Goal: Communication & Community: Answer question/provide support

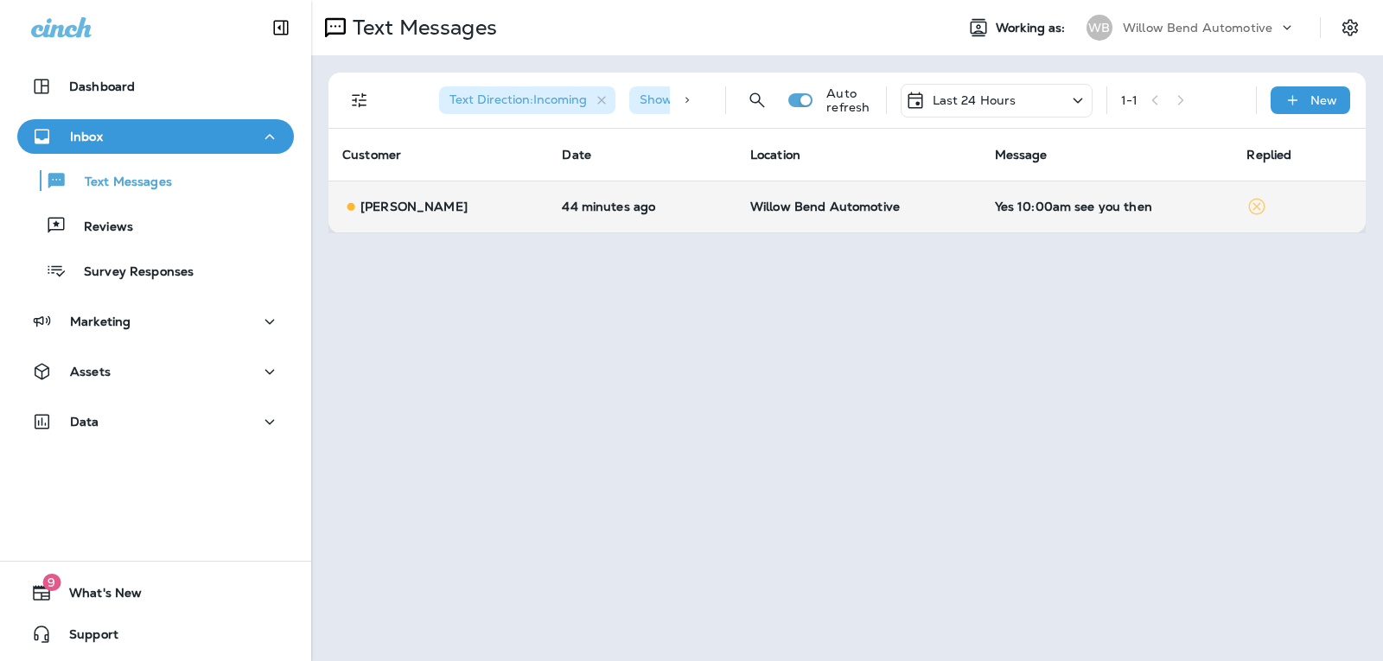
click at [1079, 210] on div "Yes 10:00am see you then" at bounding box center [1107, 207] width 225 height 14
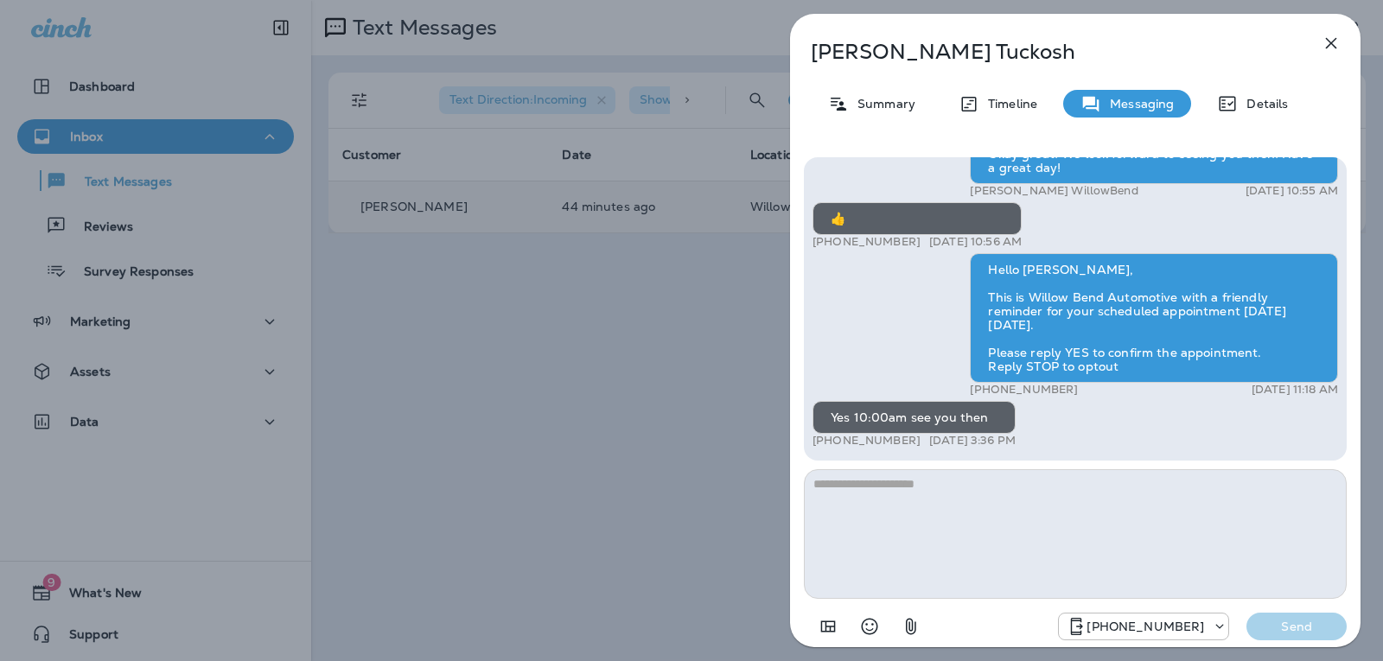
click at [932, 499] on textarea at bounding box center [1075, 534] width 543 height 130
type textarea "*"
type textarea "**********"
click at [1300, 625] on p "Send" at bounding box center [1296, 627] width 73 height 16
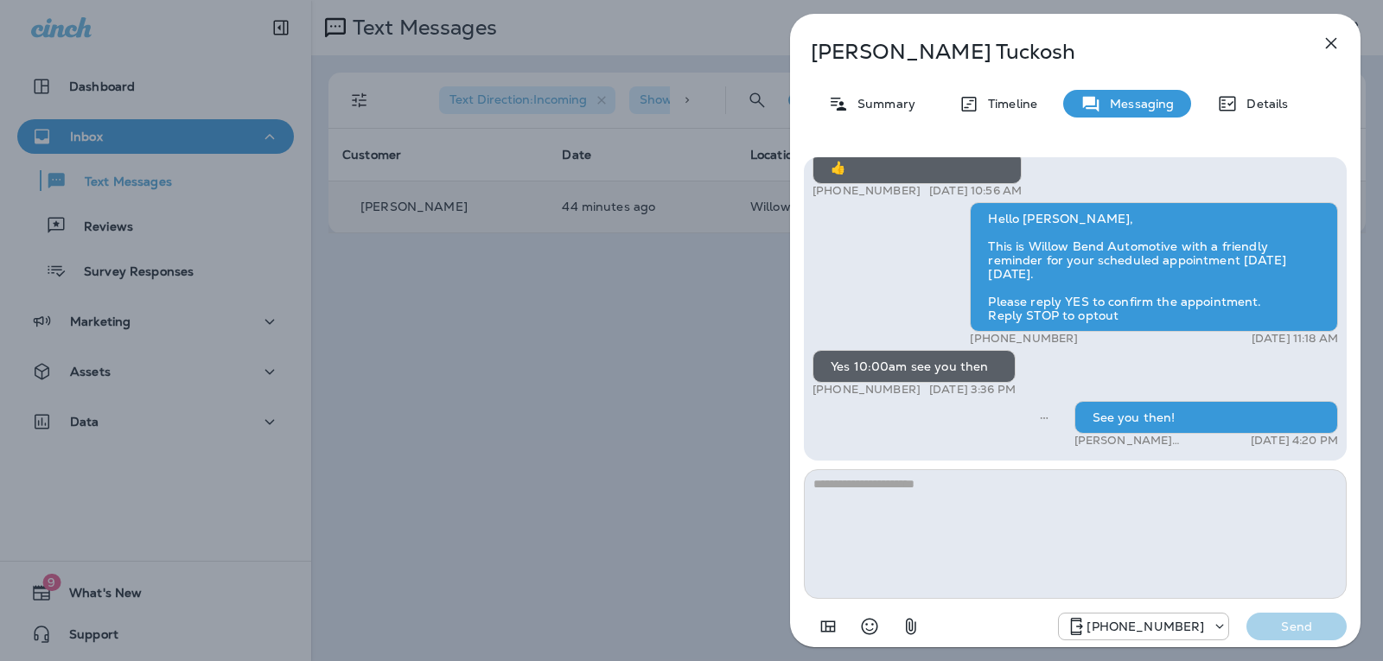
click at [1334, 38] on icon "button" at bounding box center [1330, 43] width 21 height 21
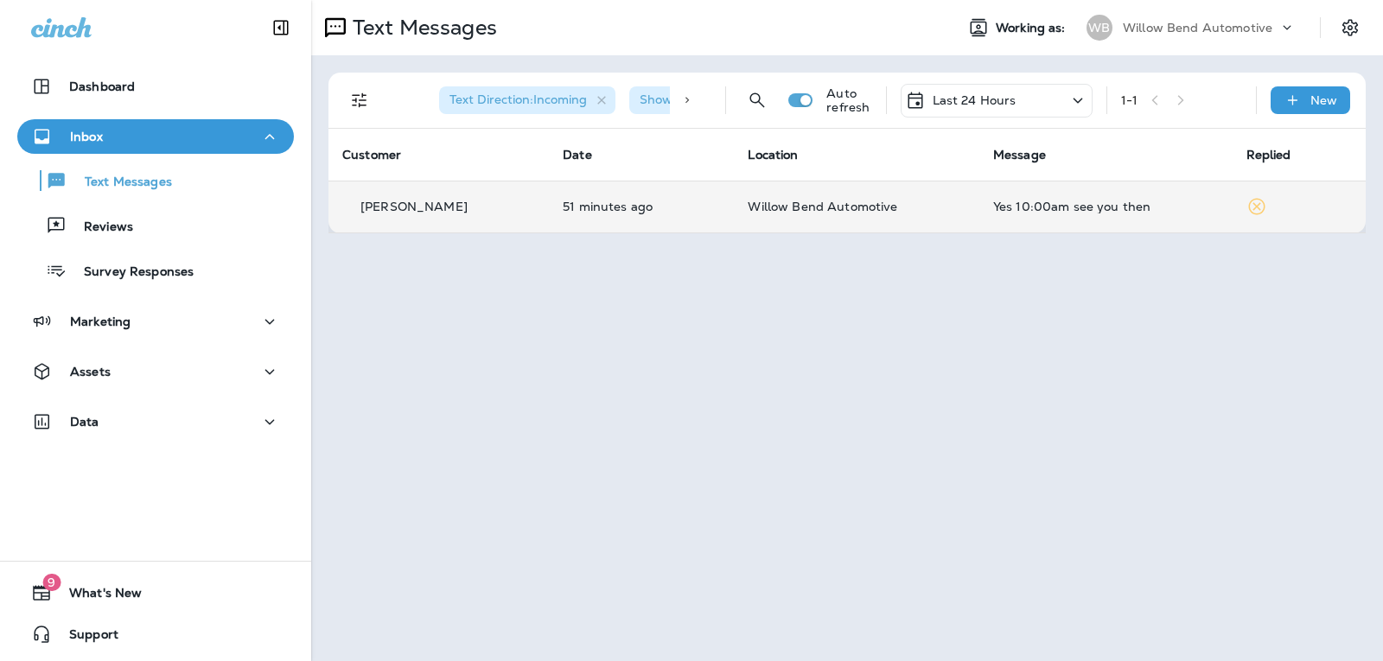
click at [1042, 211] on div "Yes 10:00am see you then" at bounding box center [1106, 207] width 226 height 14
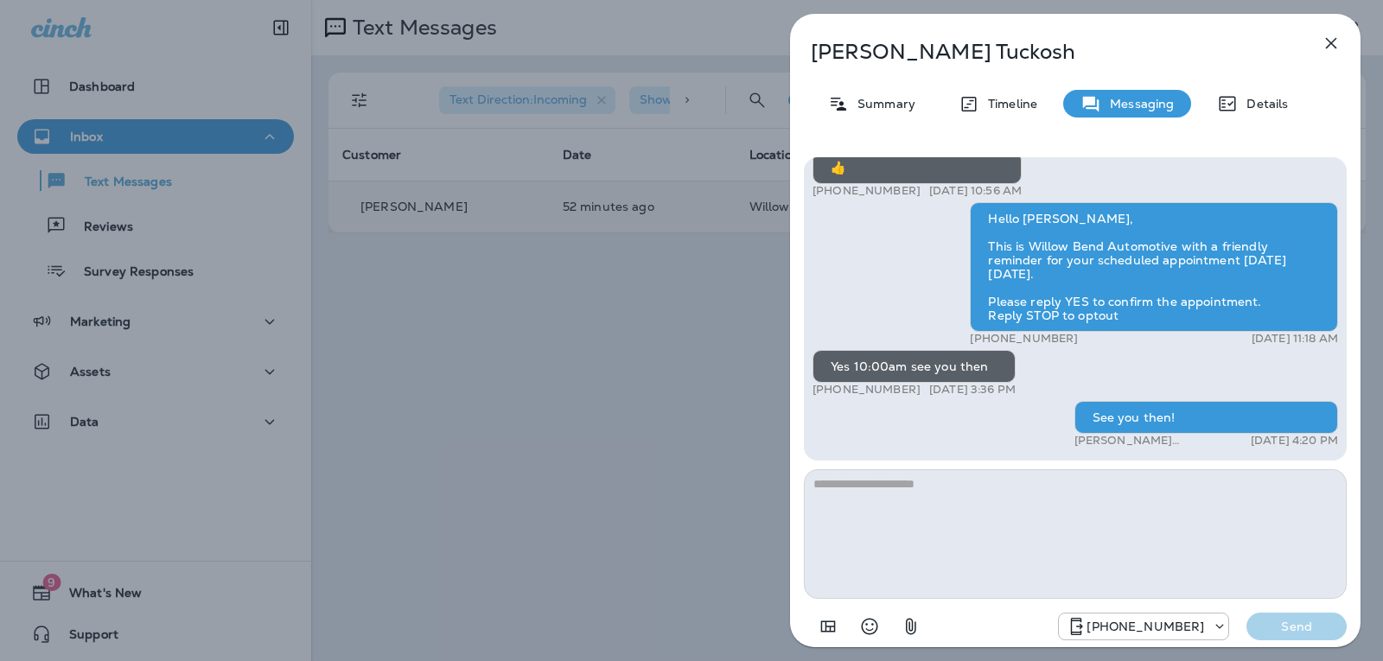
click at [1334, 36] on icon "button" at bounding box center [1330, 43] width 21 height 21
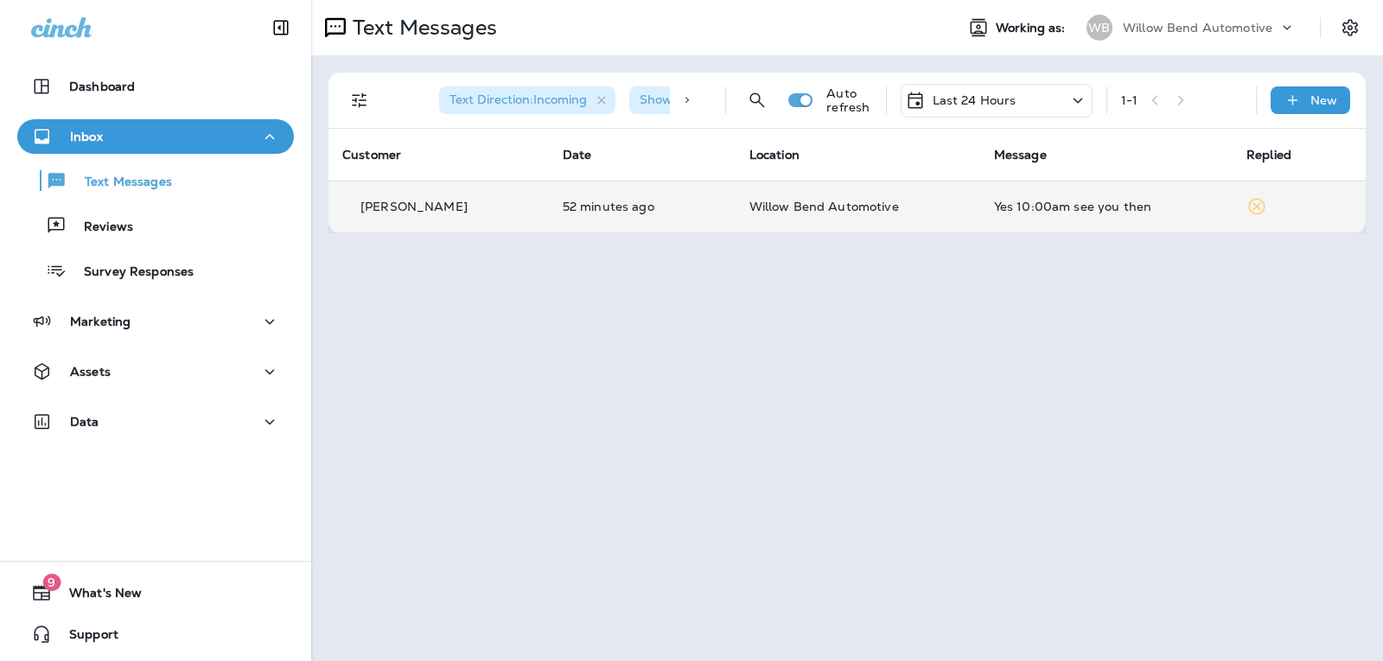
click at [1000, 91] on div "Last 24 Hours" at bounding box center [960, 100] width 111 height 21
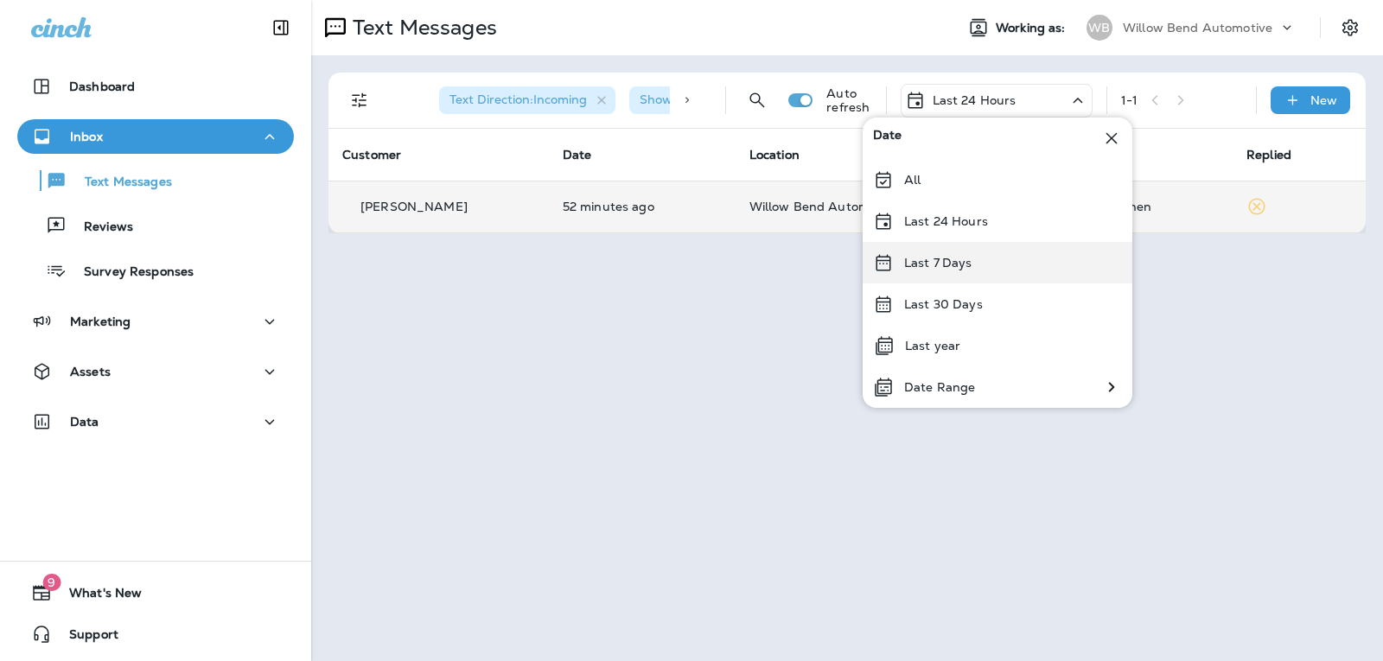
click at [987, 258] on div "Last 7 Days" at bounding box center [997, 262] width 270 height 41
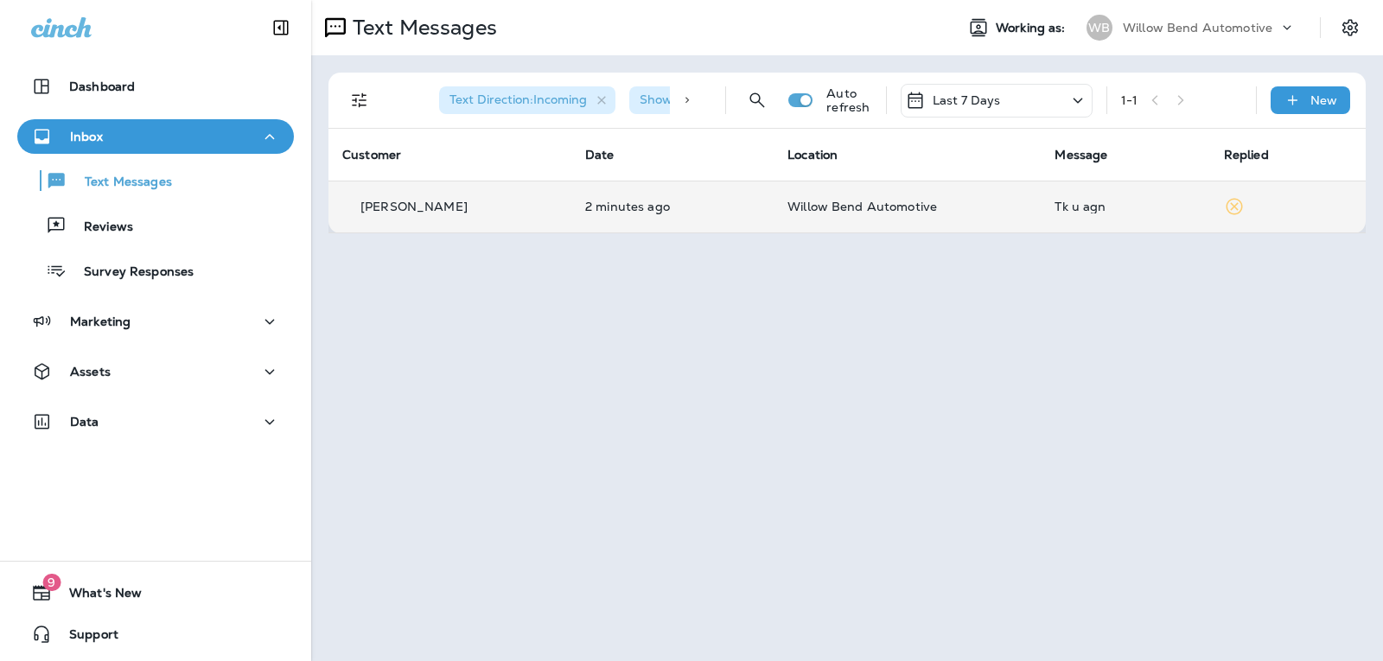
click at [1061, 226] on td "Tk u agn" at bounding box center [1124, 207] width 169 height 52
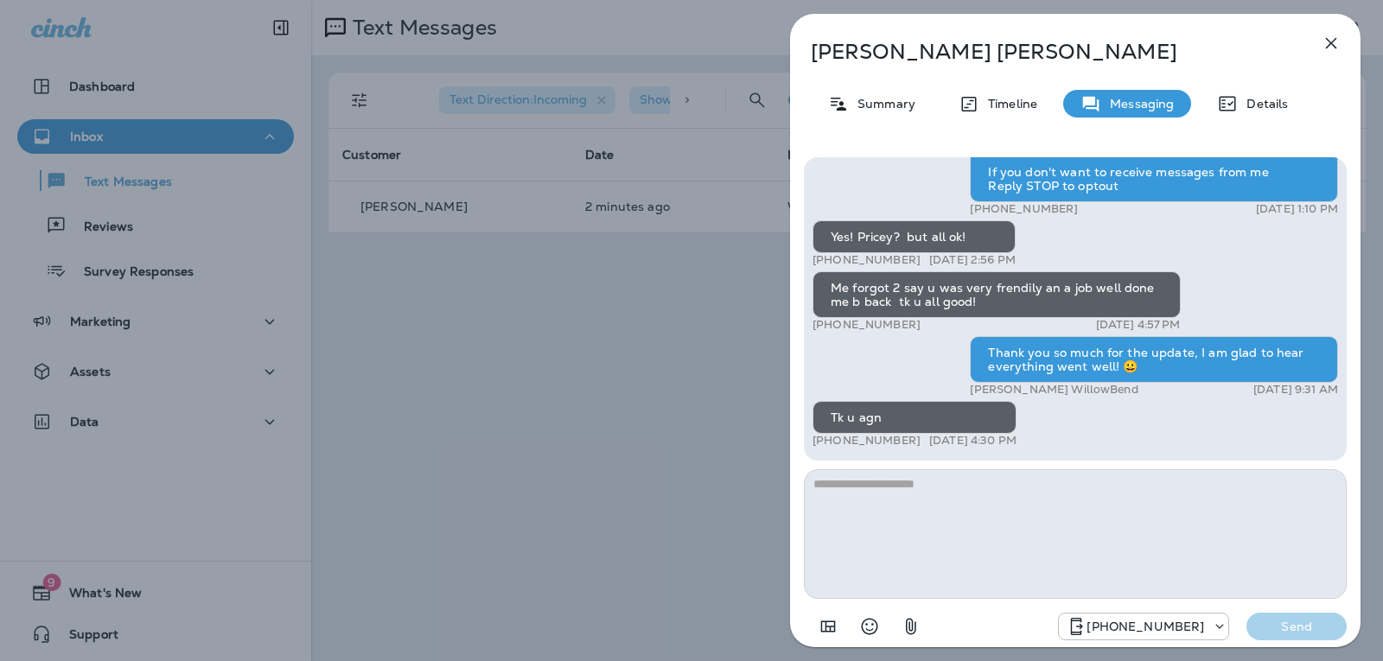
click at [932, 505] on textarea at bounding box center [1075, 534] width 543 height 130
type textarea "*"
type textarea "**********"
click at [1278, 629] on p "Send" at bounding box center [1296, 627] width 73 height 16
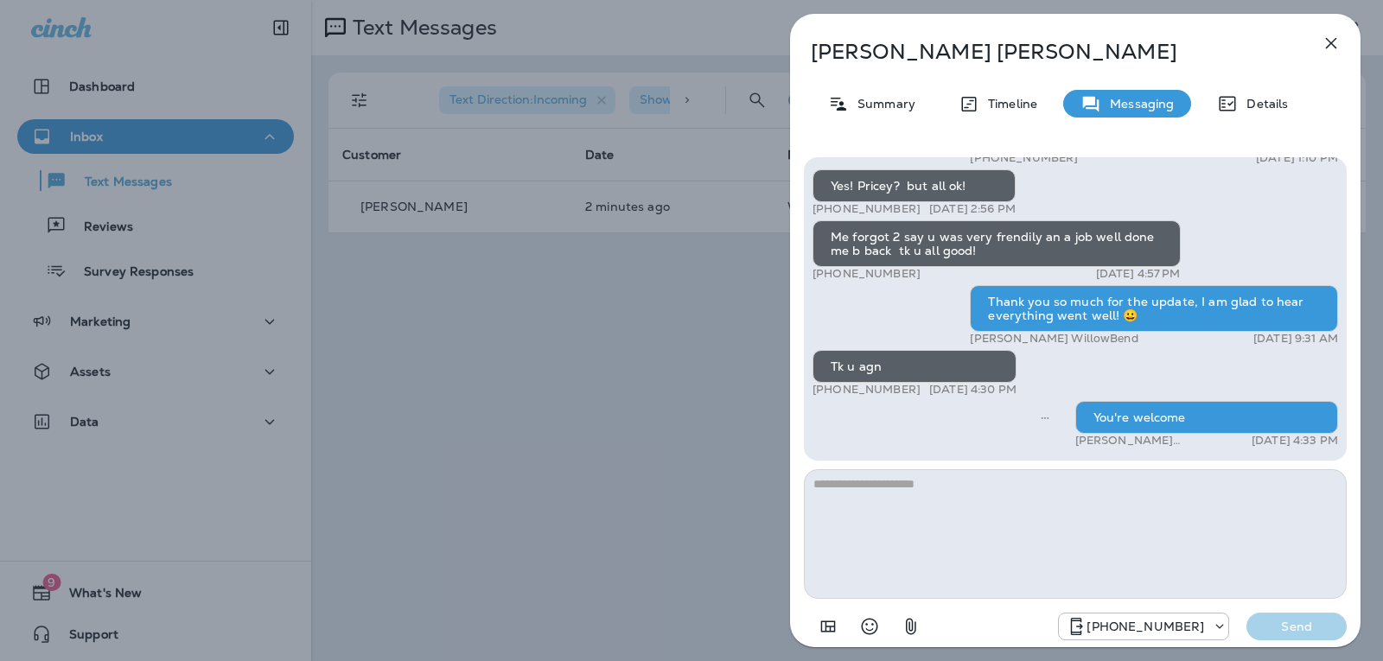
click at [1338, 32] on button "button" at bounding box center [1331, 43] width 35 height 35
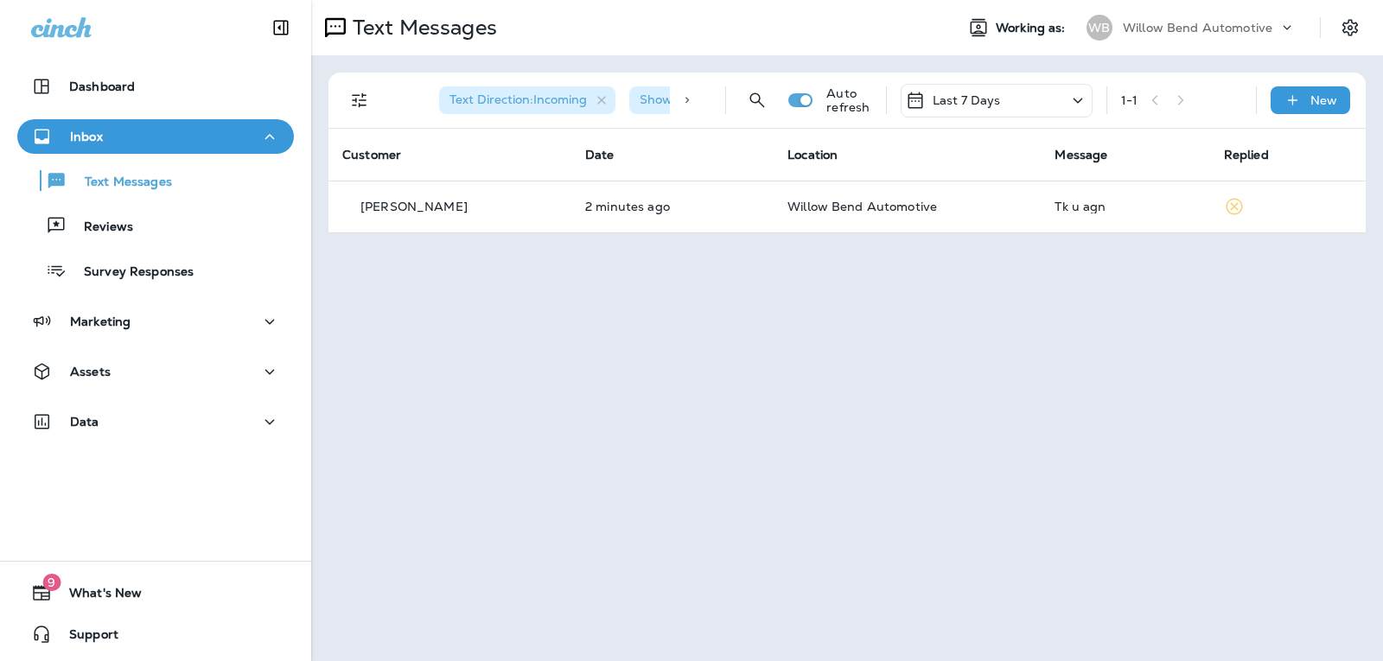
click at [1015, 105] on div "Last 7 Days" at bounding box center [996, 101] width 192 height 34
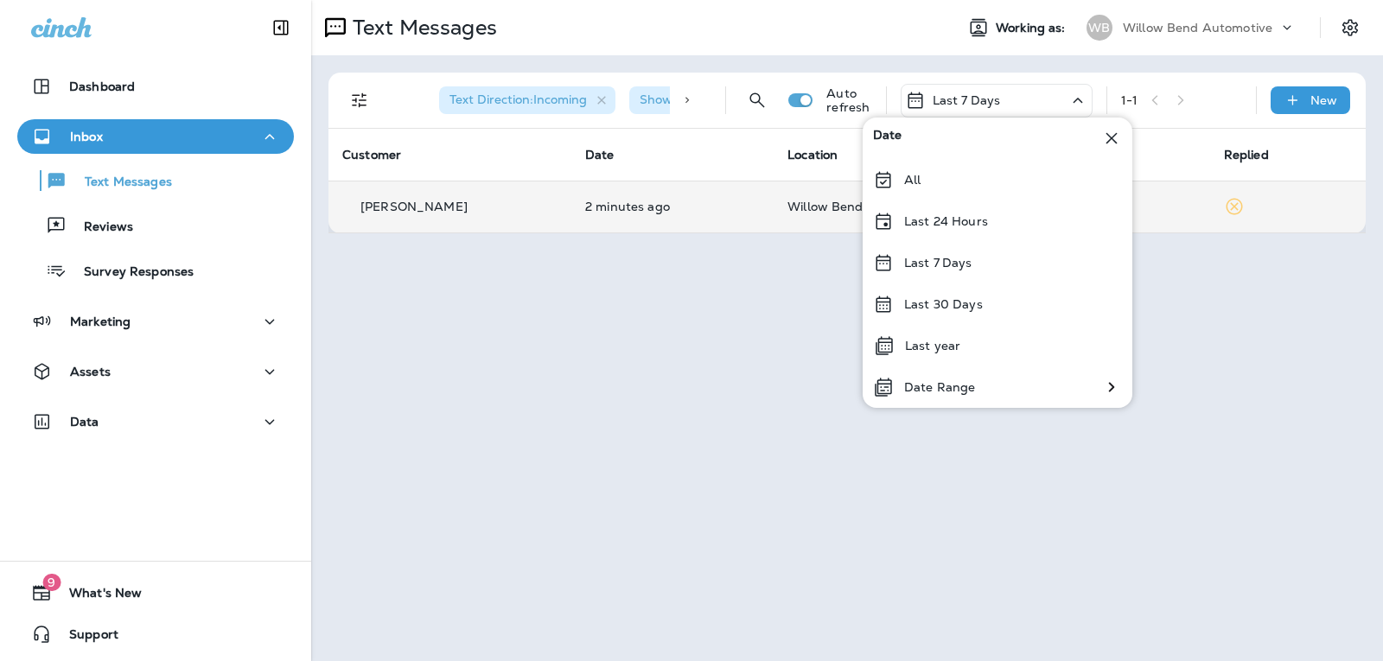
drag, startPoint x: 996, startPoint y: 204, endPoint x: 996, endPoint y: 214, distance: 10.4
click at [996, 214] on div "Last 24 Hours" at bounding box center [997, 220] width 270 height 41
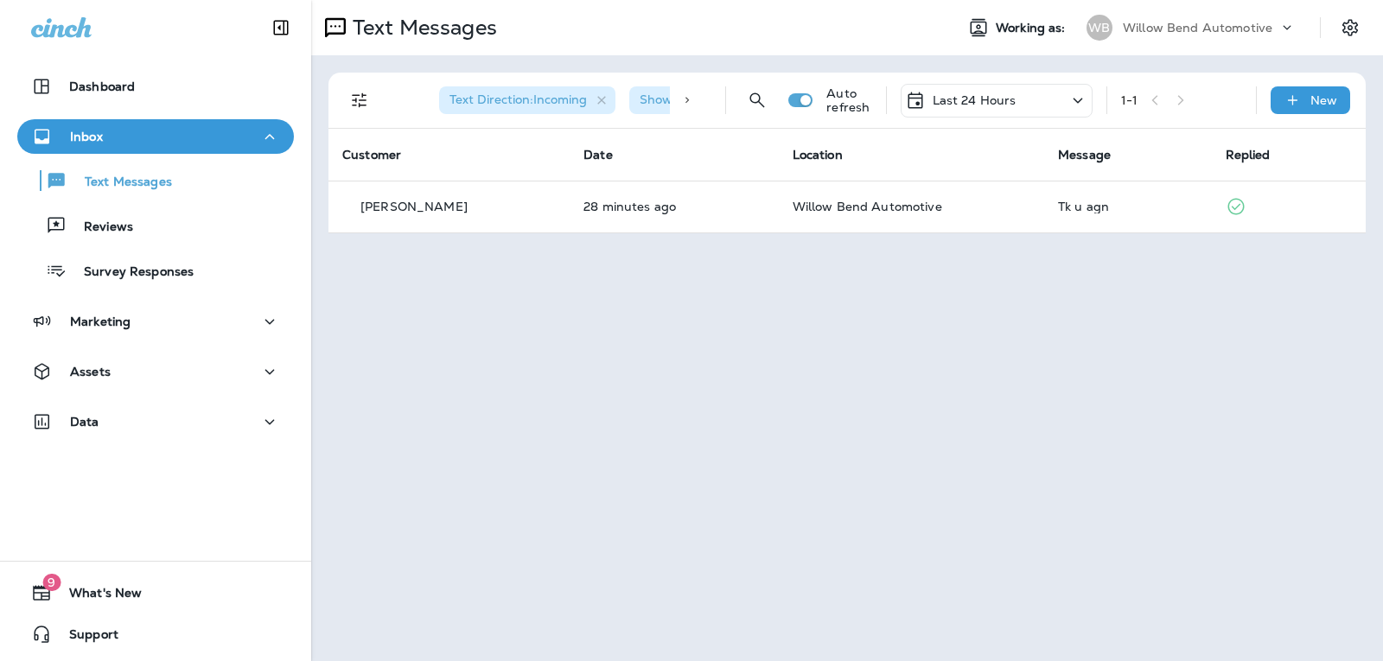
click at [1033, 100] on div "Last 24 Hours" at bounding box center [996, 101] width 192 height 34
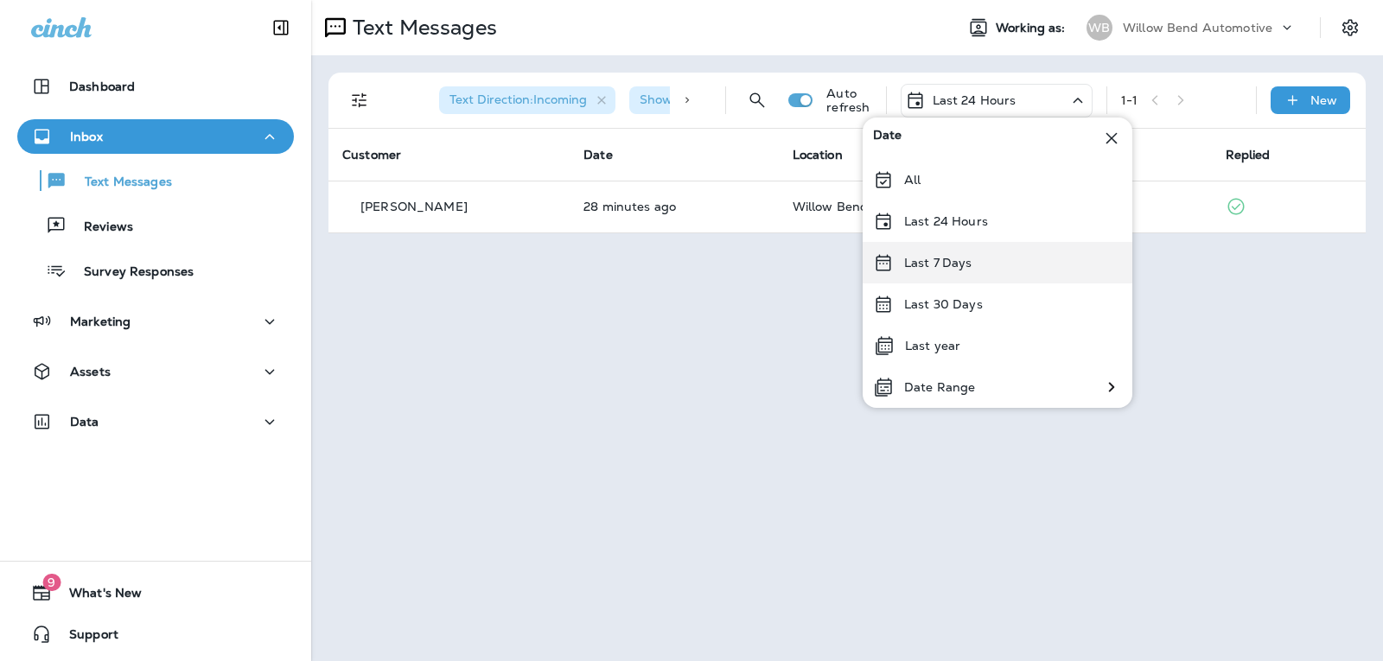
click at [967, 268] on p "Last 7 Days" at bounding box center [938, 263] width 68 height 14
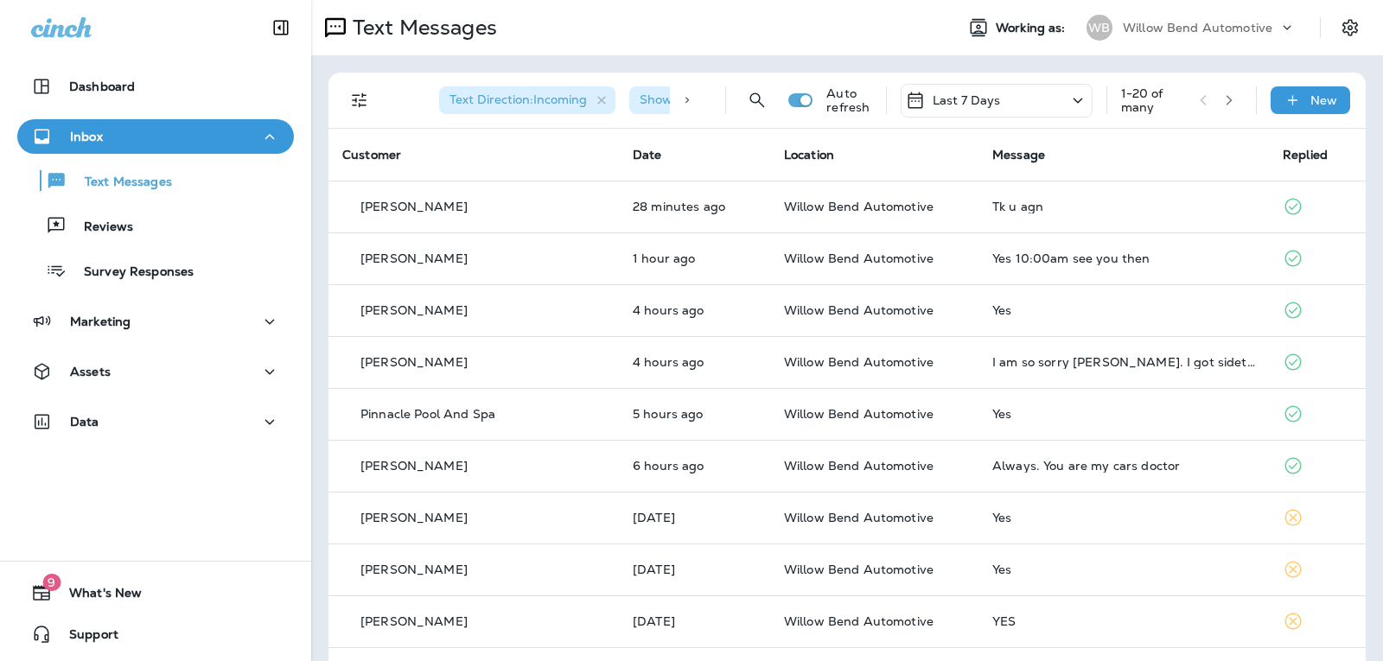
click at [958, 97] on p "Last 7 Days" at bounding box center [966, 100] width 68 height 14
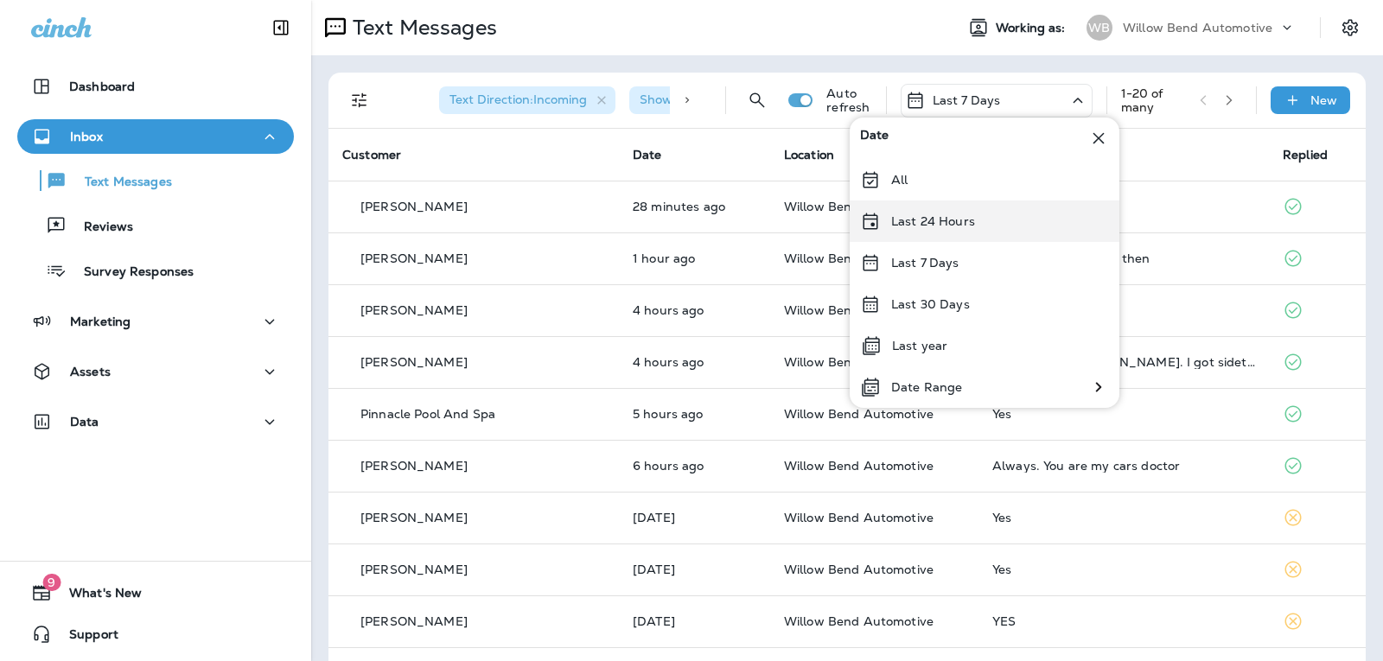
click at [926, 229] on div "Last 24 Hours" at bounding box center [985, 220] width 270 height 41
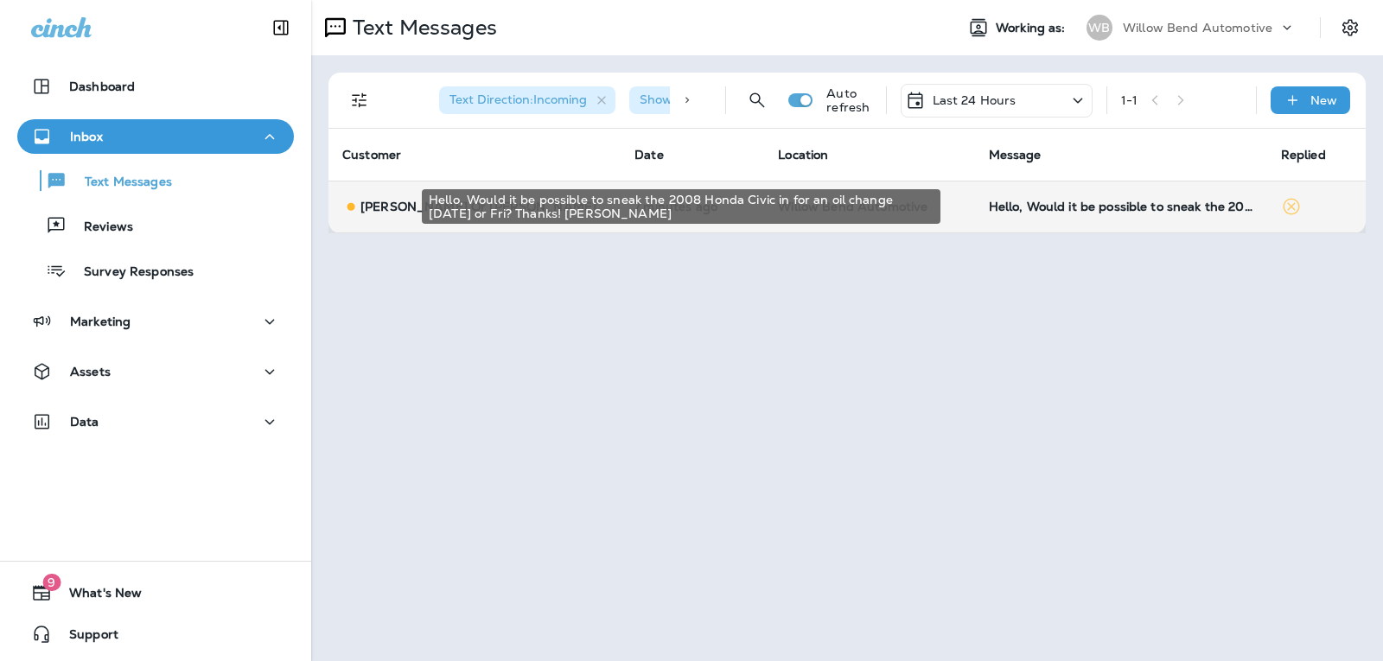
click at [1070, 211] on div "Hello, Would it be possible to sneak the 2008 Honda Civic in for an oil change …" at bounding box center [1121, 207] width 264 height 14
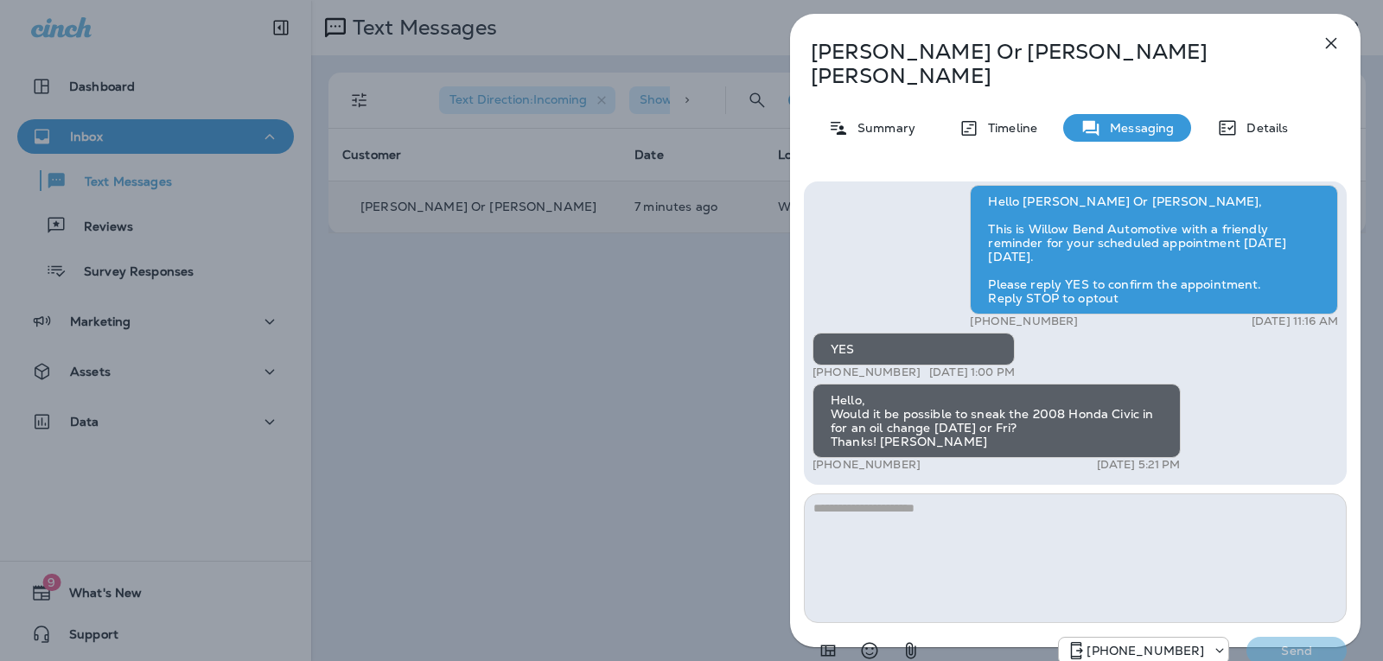
click at [930, 500] on textarea at bounding box center [1075, 558] width 543 height 130
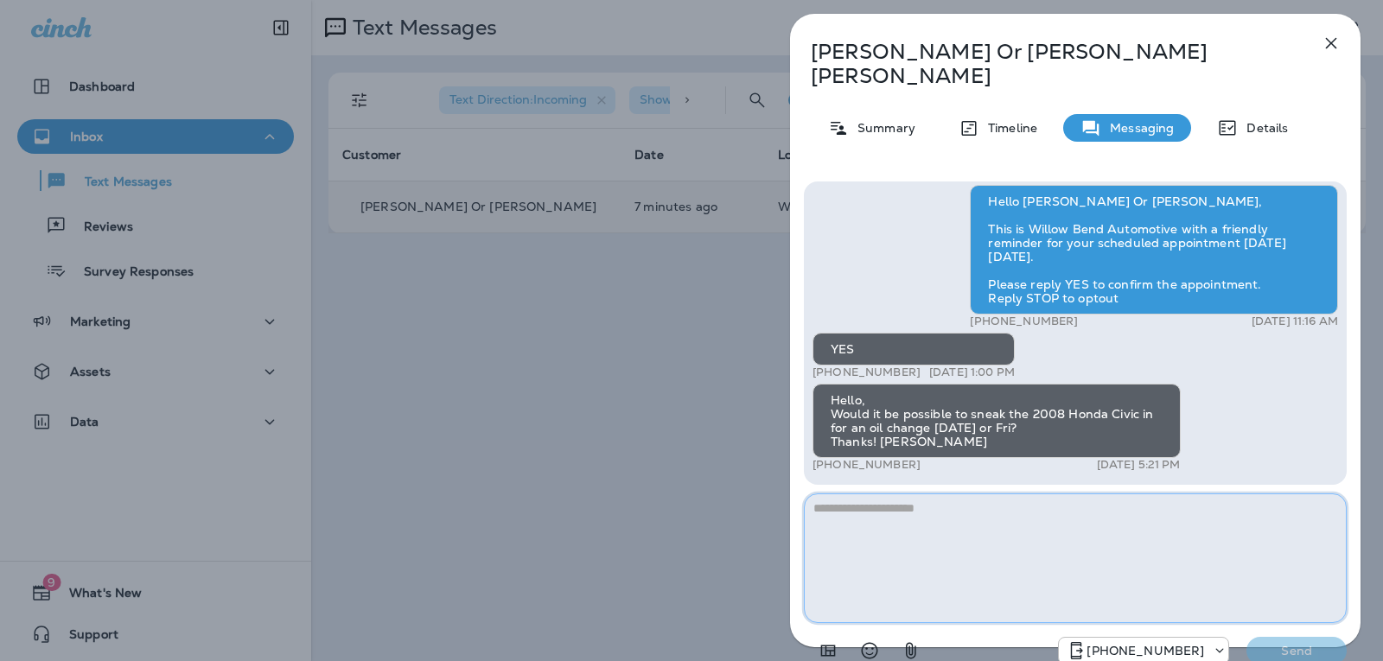
click at [895, 493] on textarea at bounding box center [1075, 558] width 543 height 130
type textarea "*"
type textarea "**********"
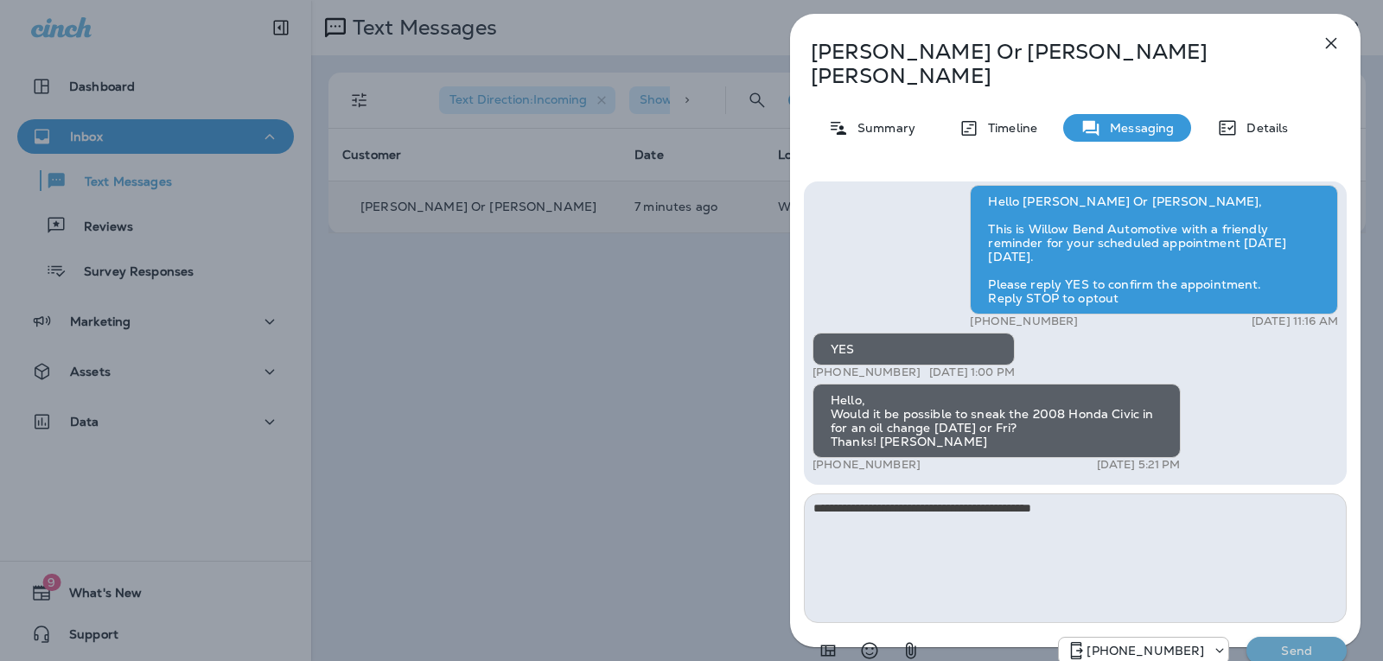
click at [1288, 643] on p "Send" at bounding box center [1296, 651] width 73 height 16
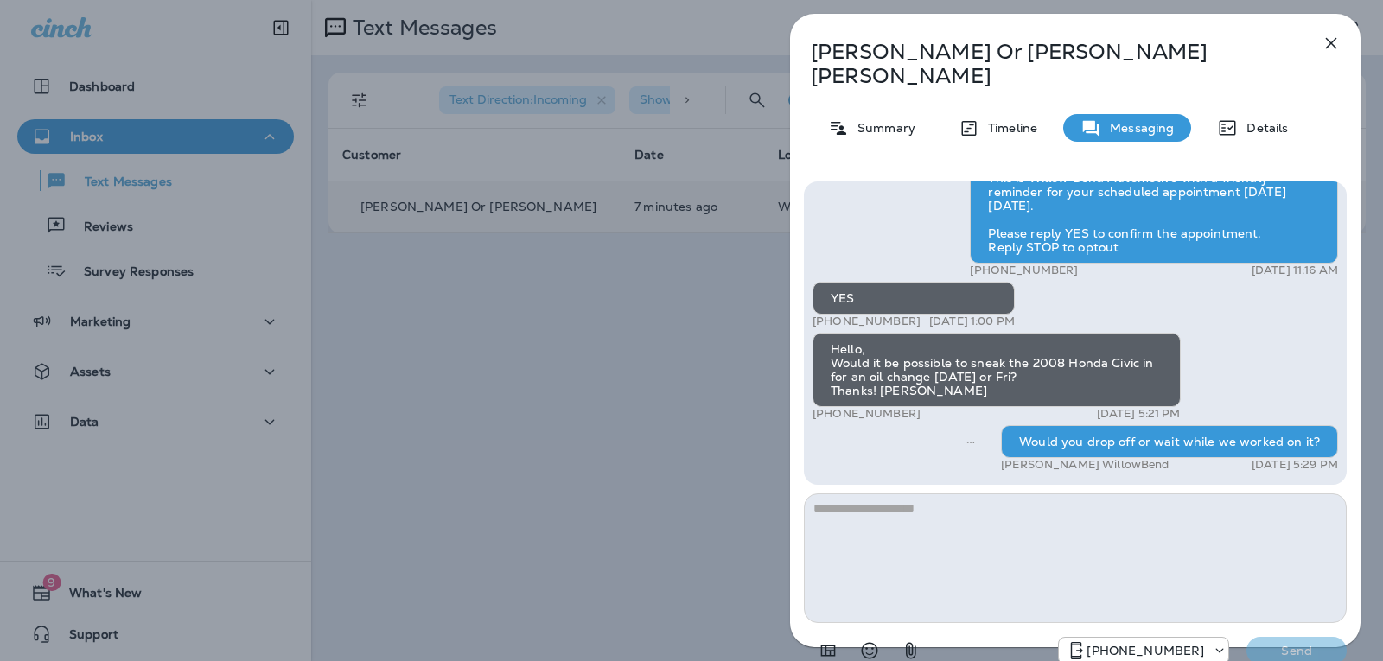
click at [1336, 32] on button "button" at bounding box center [1331, 43] width 35 height 35
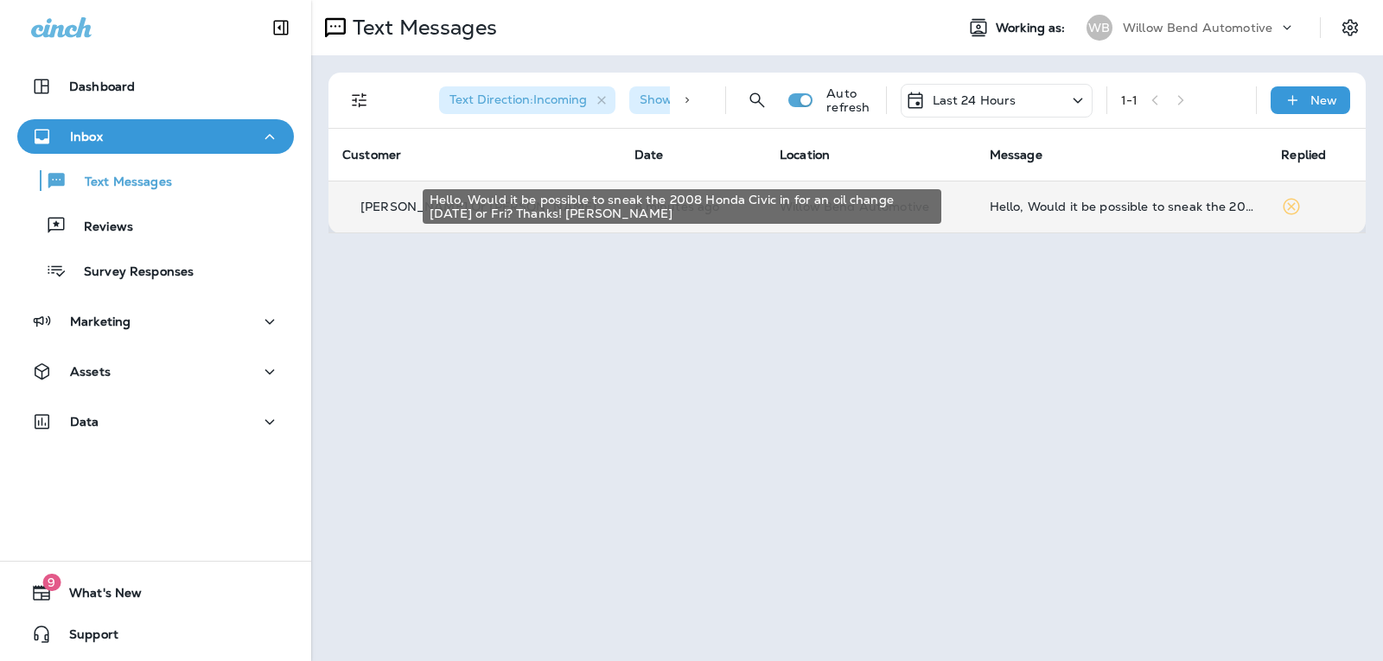
click at [1106, 204] on div "Hello, Would it be possible to sneak the 2008 Honda Civic in for an oil change …" at bounding box center [1122, 207] width 264 height 14
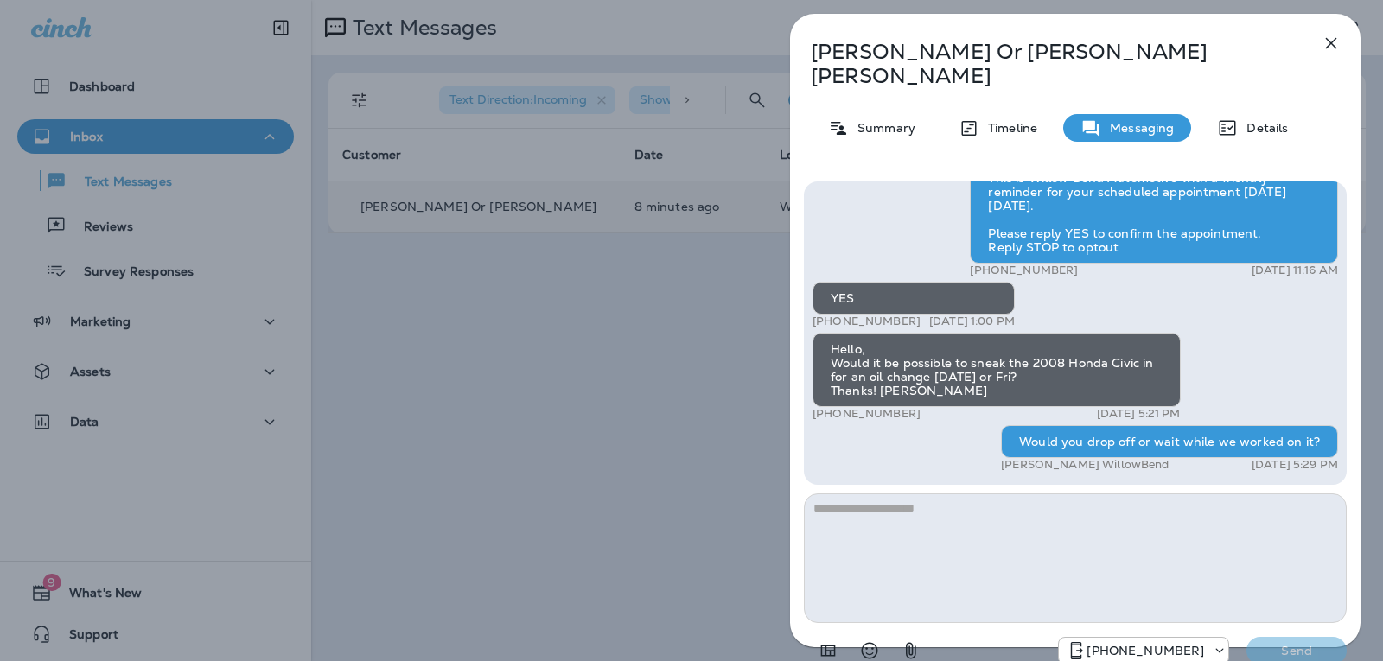
click at [1336, 41] on icon "button" at bounding box center [1330, 43] width 21 height 21
